Goal: Transaction & Acquisition: Book appointment/travel/reservation

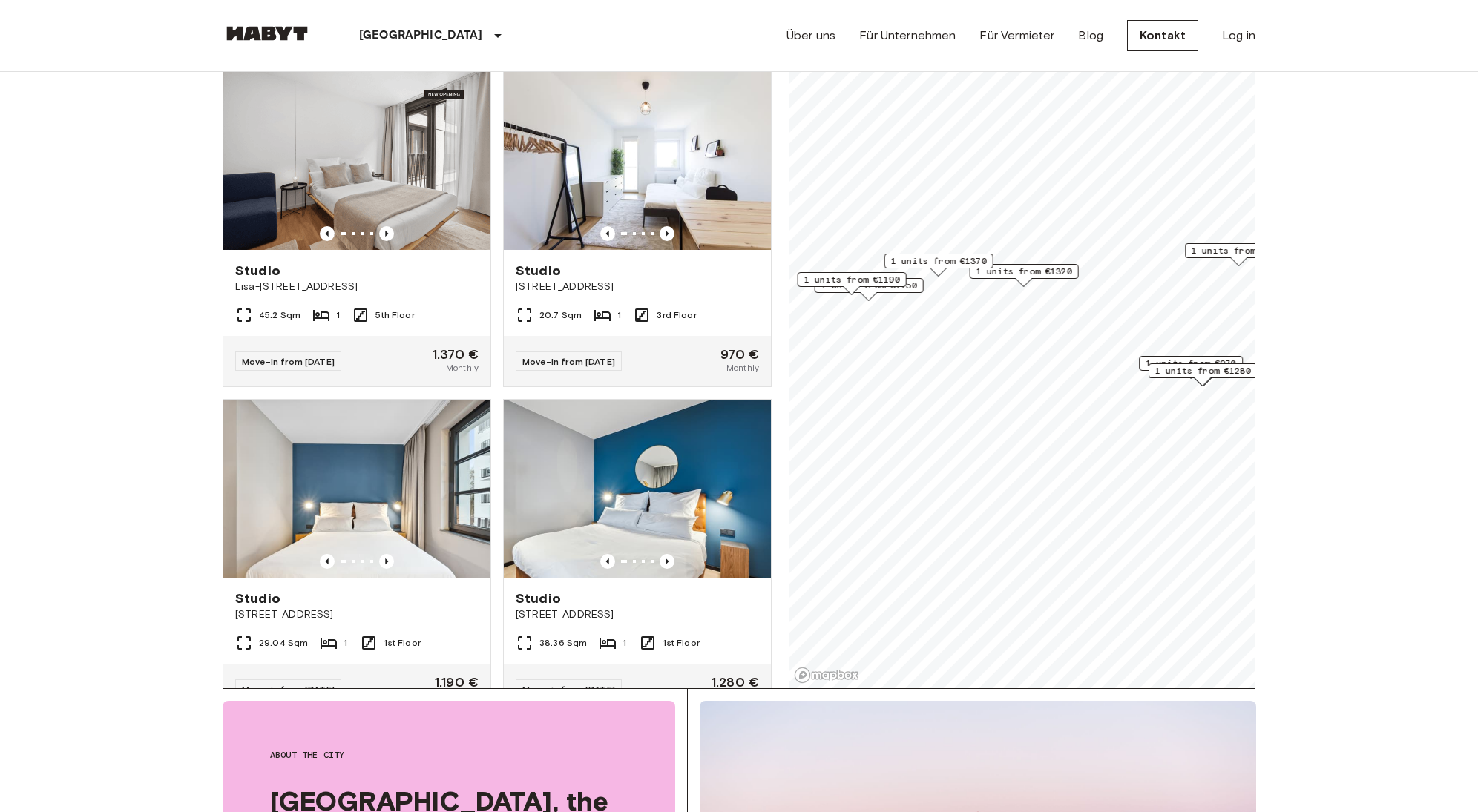
scroll to position [2100, 0]
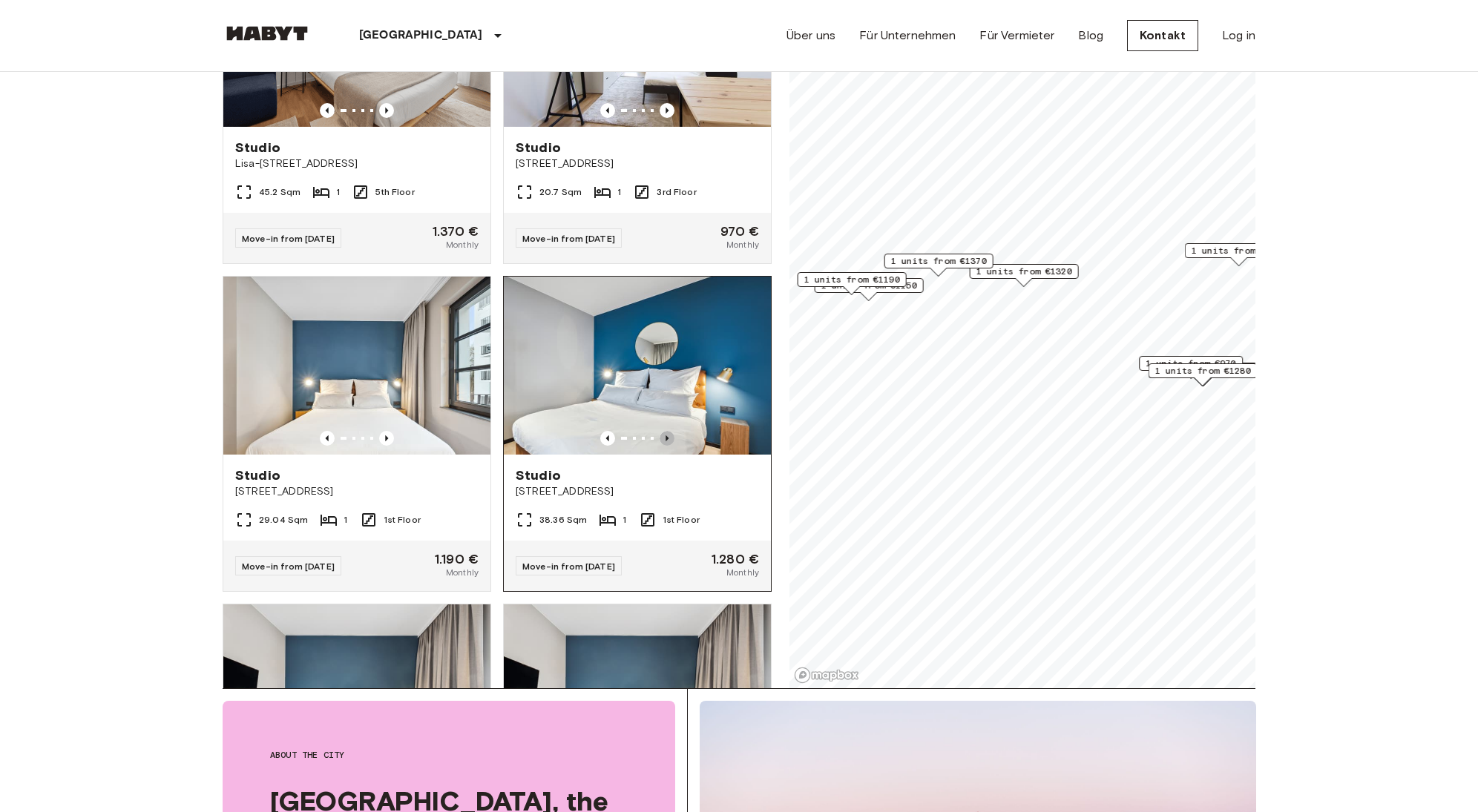
click at [660, 446] on icon "Previous image" at bounding box center [667, 438] width 15 height 15
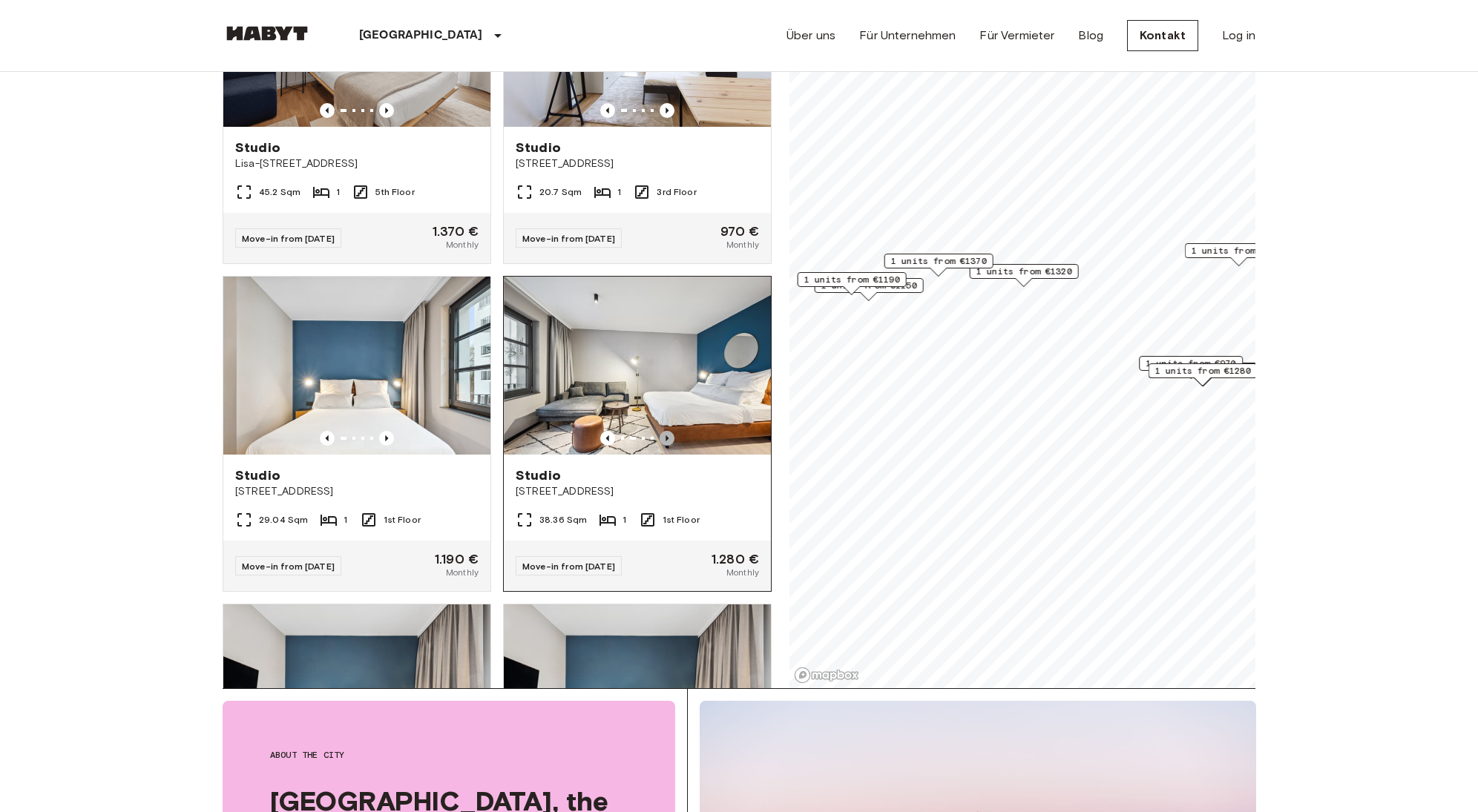
click at [660, 446] on icon "Previous image" at bounding box center [667, 438] width 15 height 15
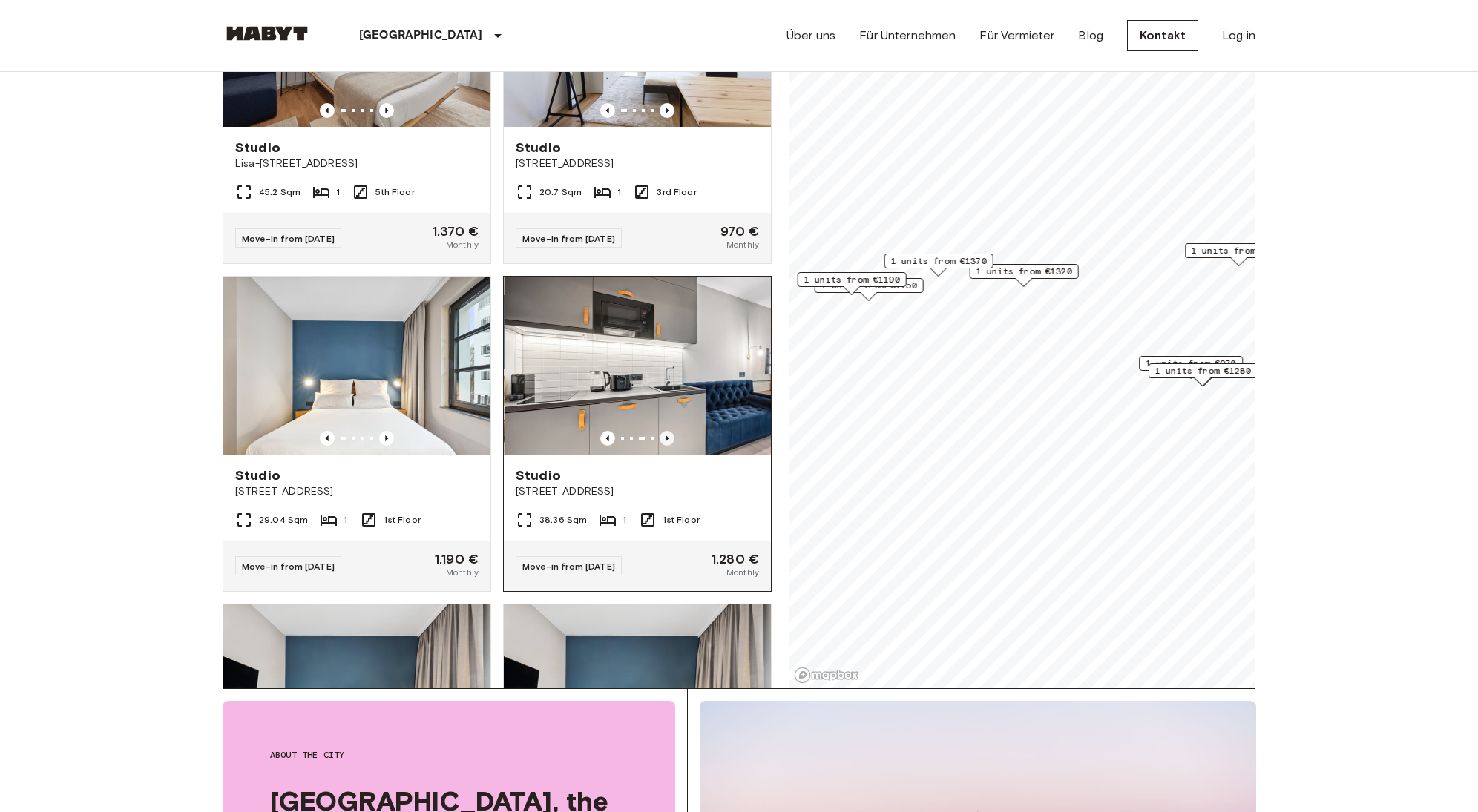
click at [660, 446] on icon "Previous image" at bounding box center [667, 438] width 15 height 15
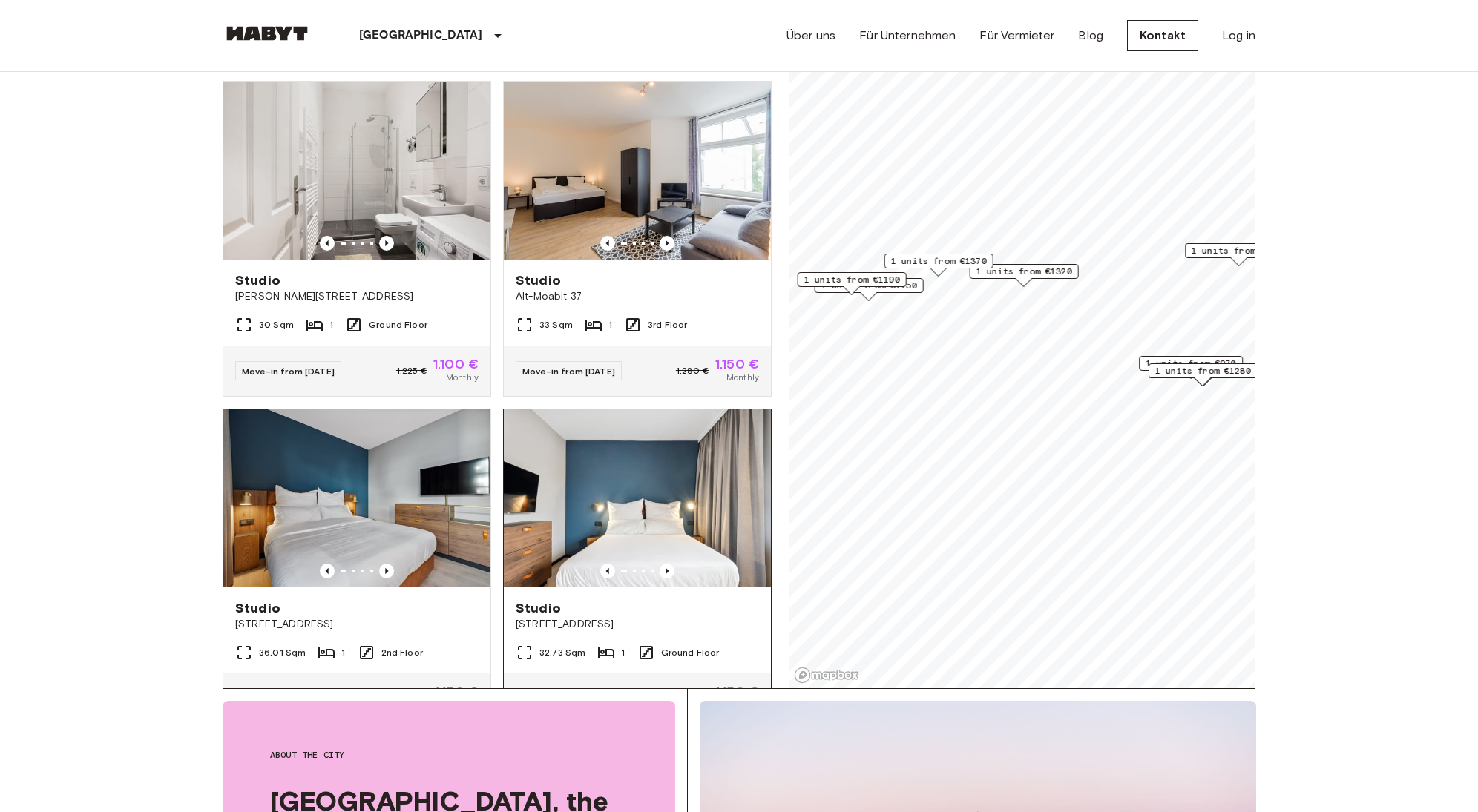
scroll to position [0, 0]
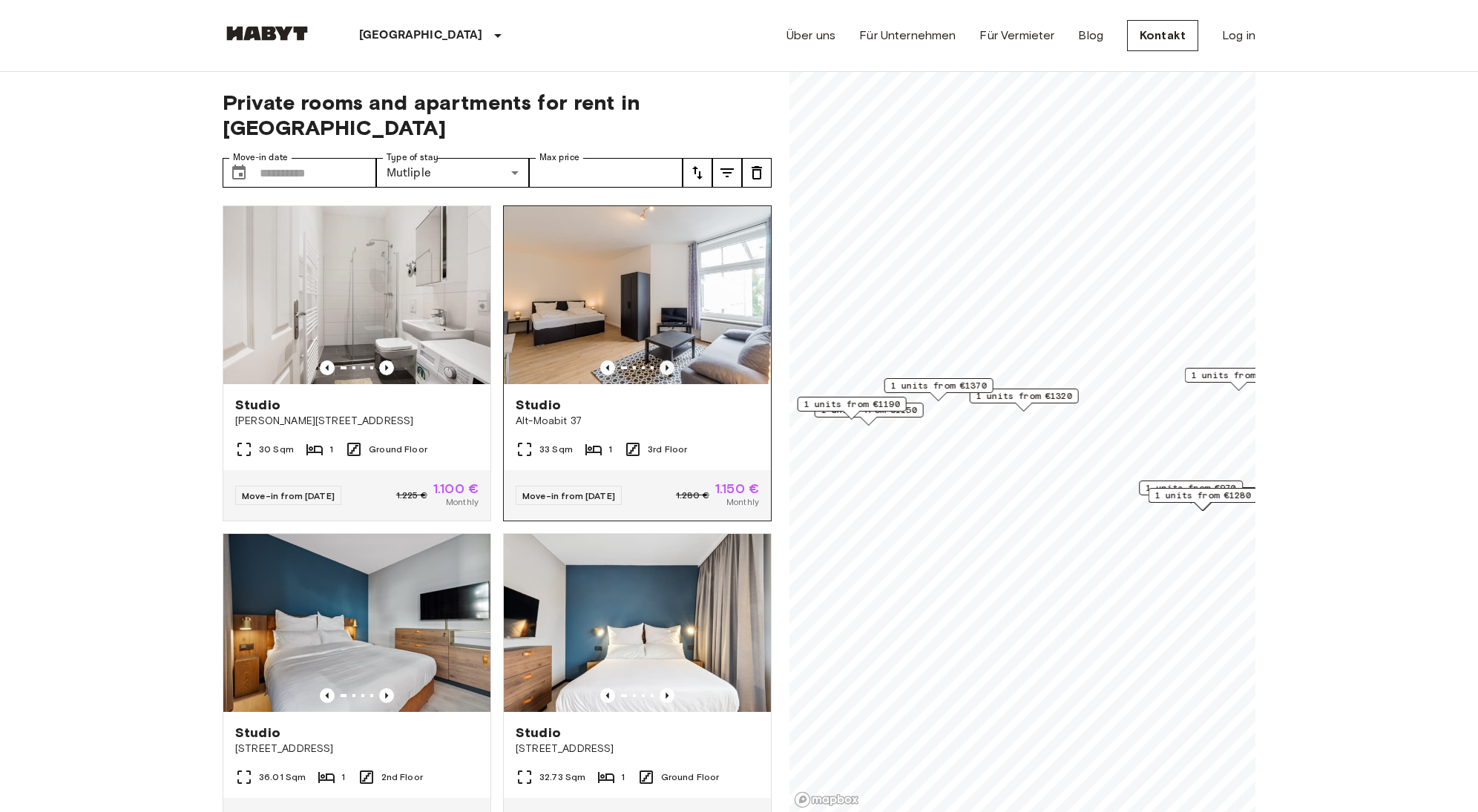
click at [660, 361] on icon "Previous image" at bounding box center [667, 368] width 15 height 15
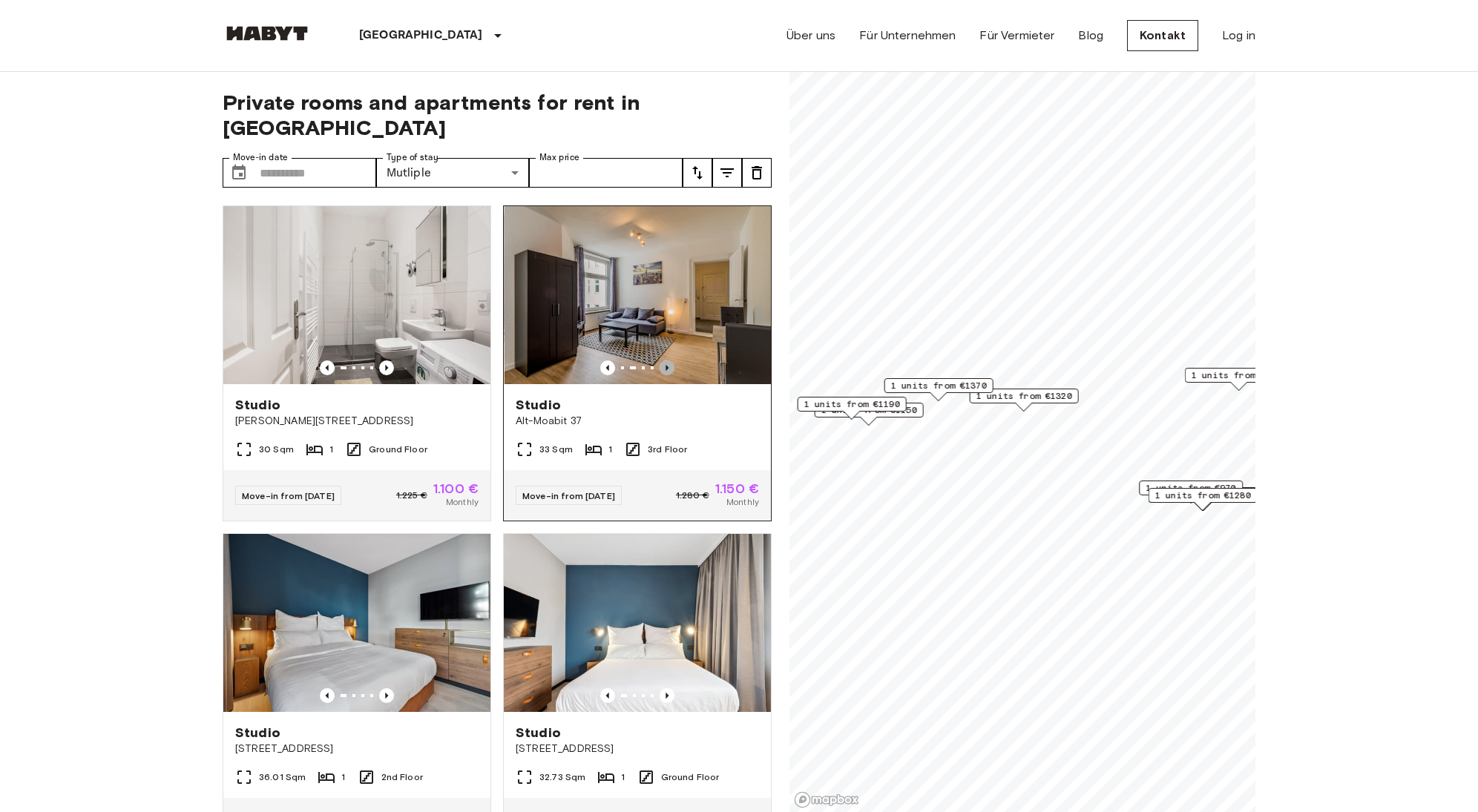
click at [660, 361] on icon "Previous image" at bounding box center [667, 368] width 15 height 15
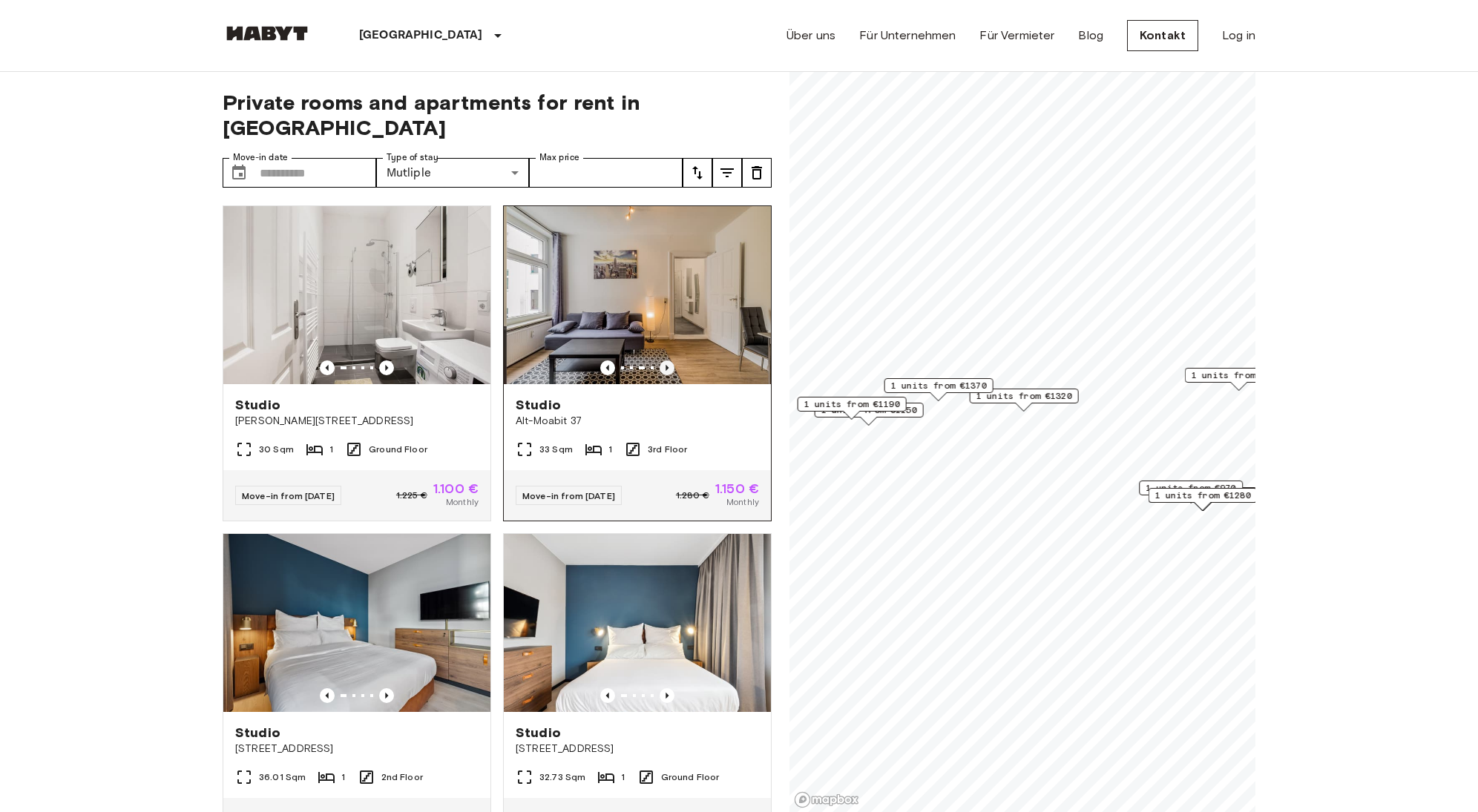
click at [660, 361] on icon "Previous image" at bounding box center [667, 368] width 15 height 15
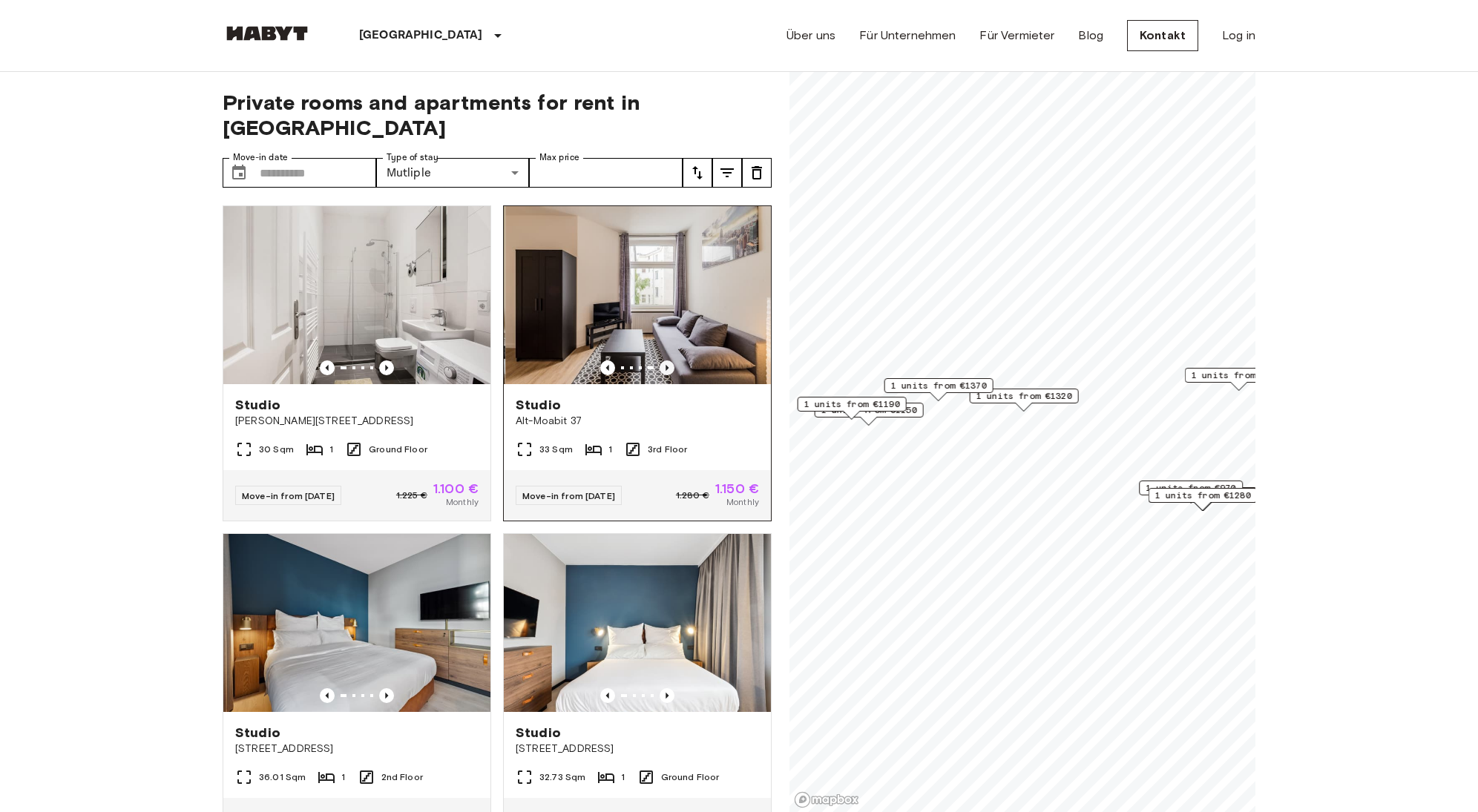
click at [660, 361] on icon "Previous image" at bounding box center [667, 368] width 15 height 15
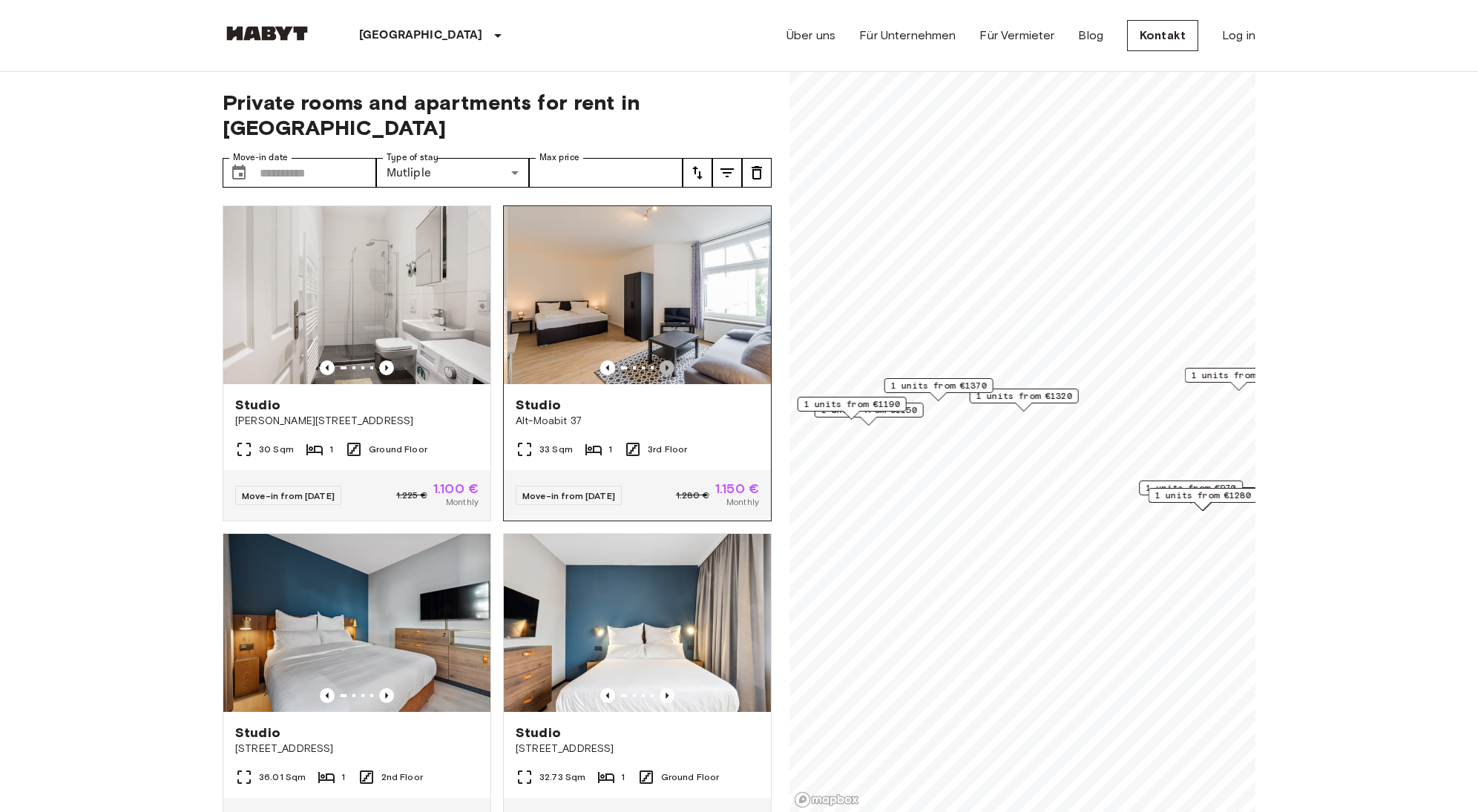
click at [660, 361] on icon "Previous image" at bounding box center [667, 368] width 15 height 15
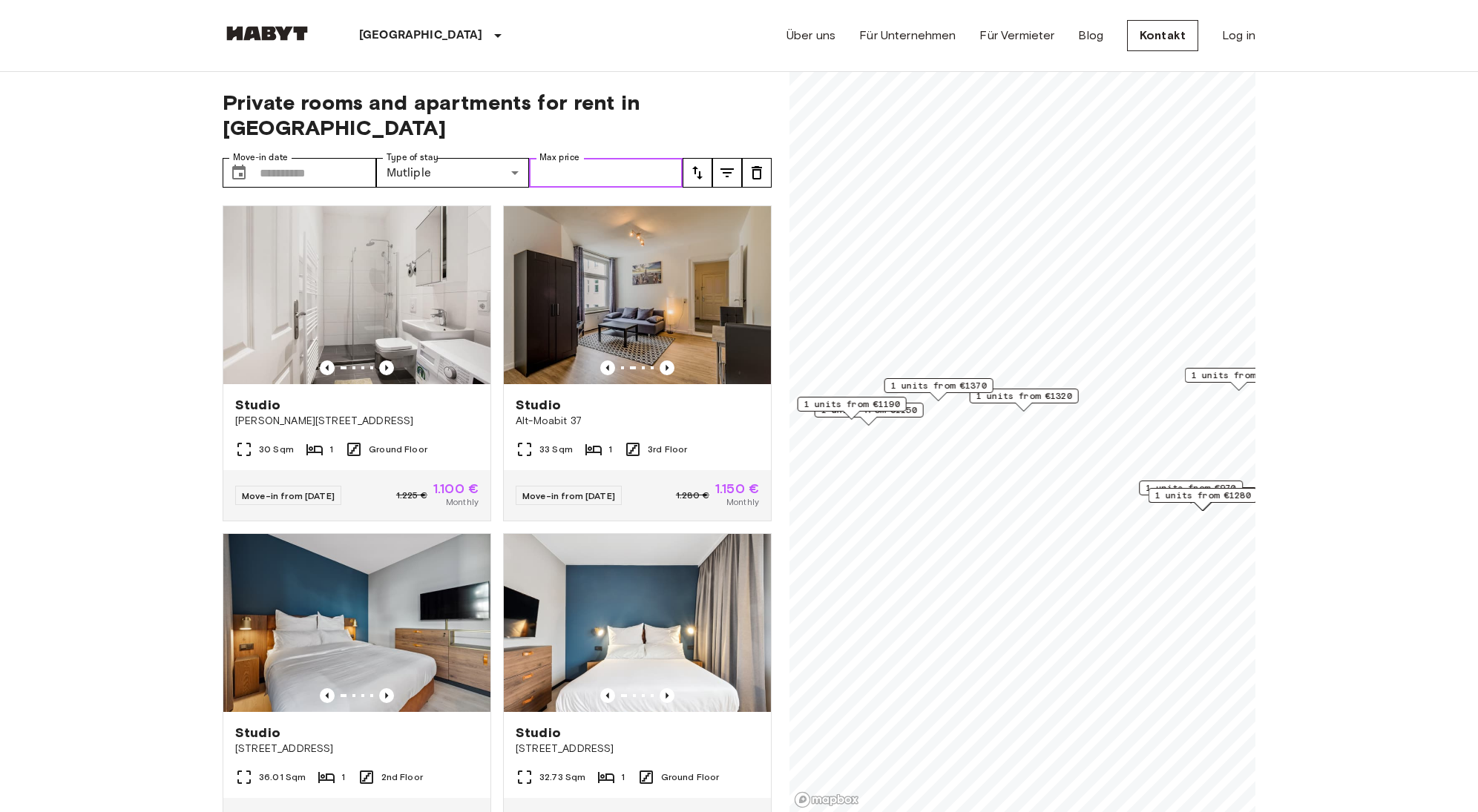
click at [671, 158] on input "Max price" at bounding box center [606, 173] width 153 height 30
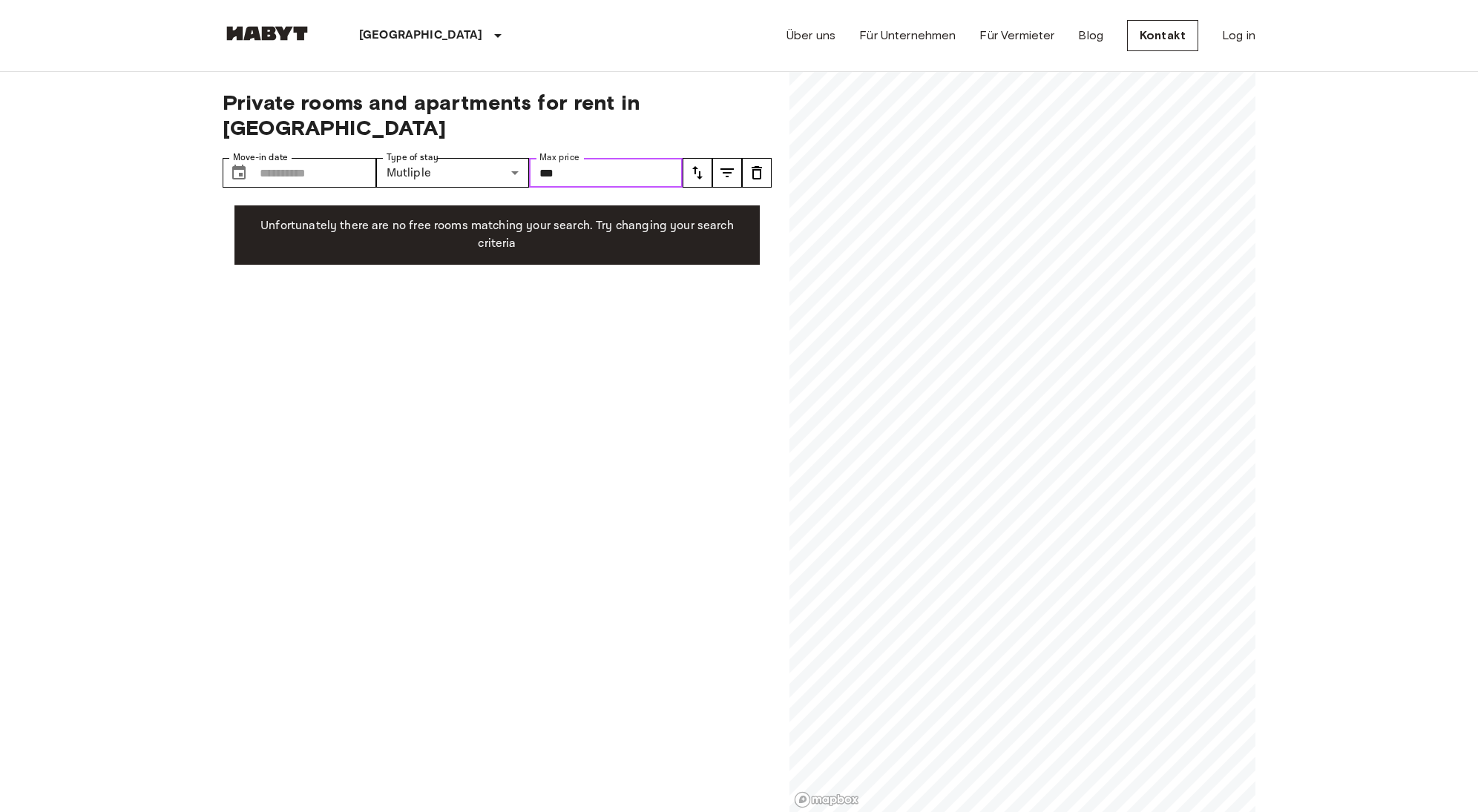
type input "****"
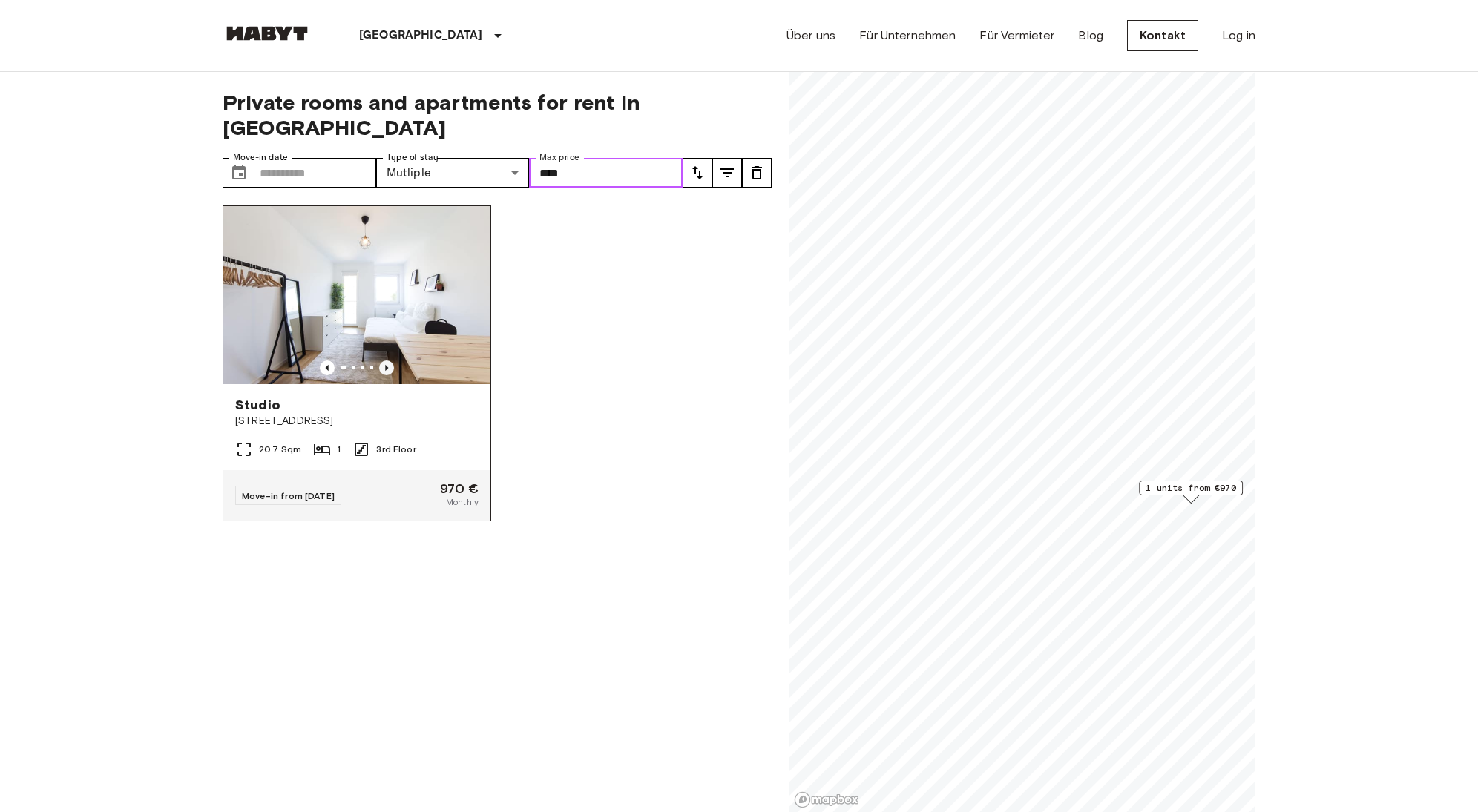
click at [382, 361] on icon "Previous image" at bounding box center [387, 368] width 15 height 15
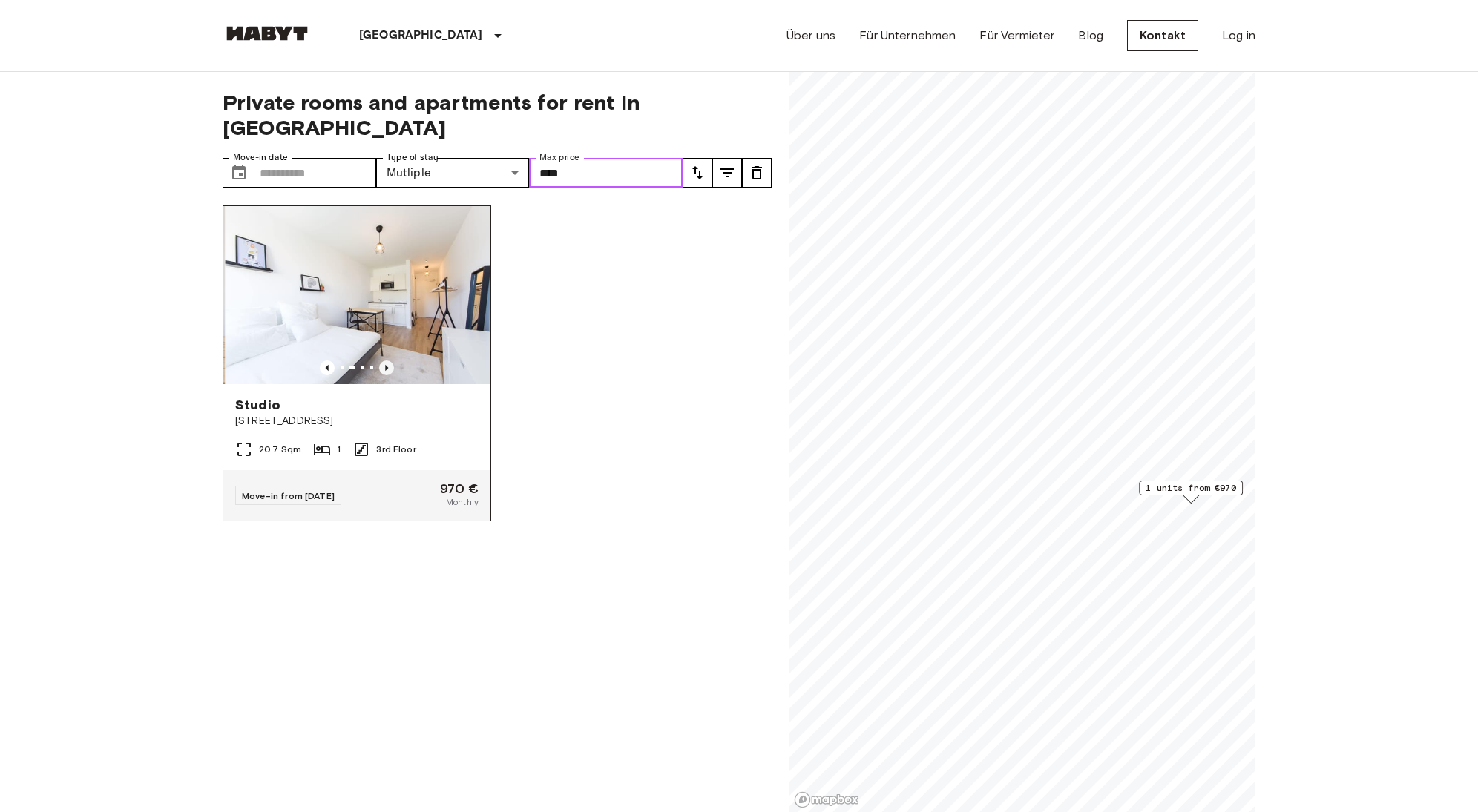
click at [382, 361] on icon "Previous image" at bounding box center [387, 368] width 15 height 15
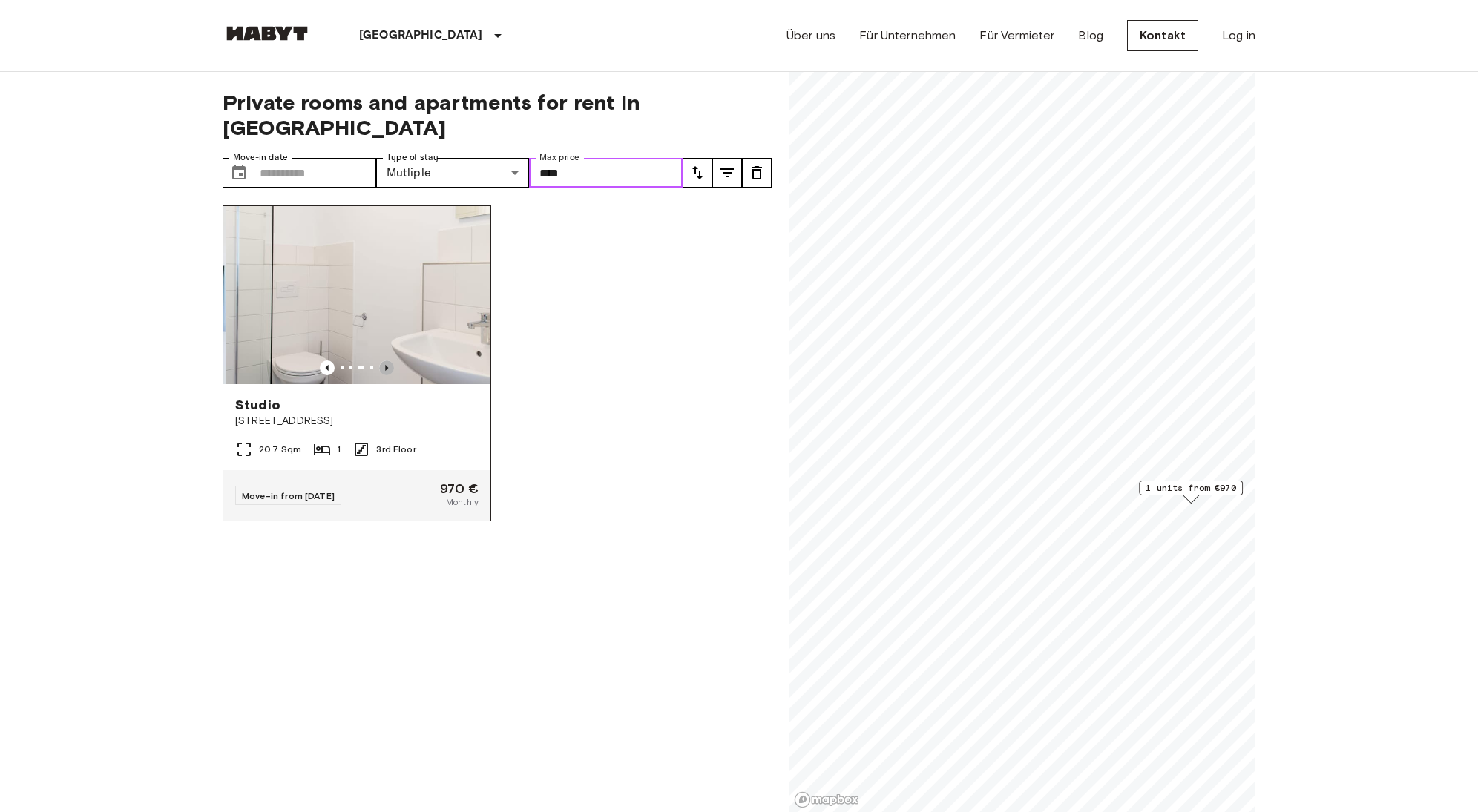
click at [382, 361] on icon "Previous image" at bounding box center [387, 368] width 15 height 15
